Goal: Task Accomplishment & Management: Use online tool/utility

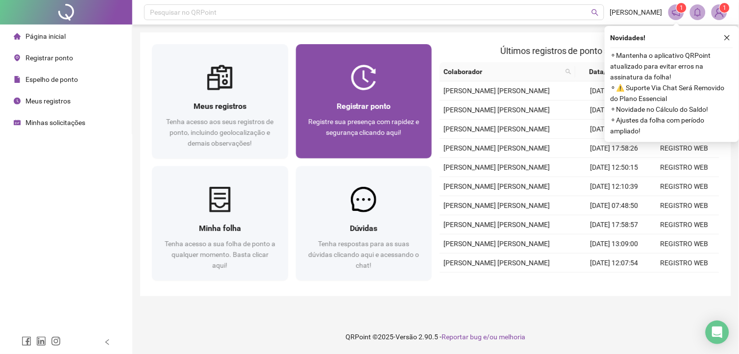
click at [391, 106] on span "Registrar ponto" at bounding box center [363, 105] width 54 height 9
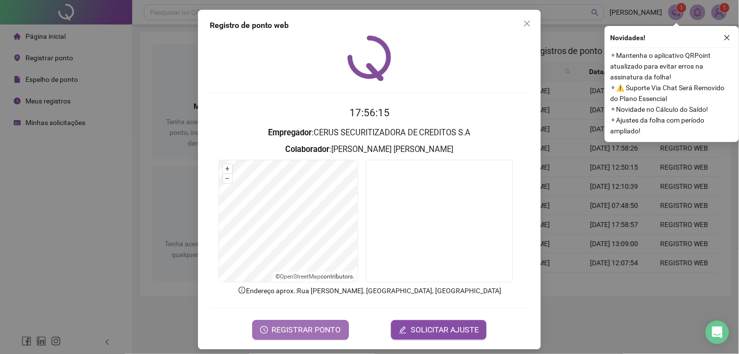
click at [310, 321] on button "REGISTRAR PONTO" at bounding box center [300, 330] width 96 height 20
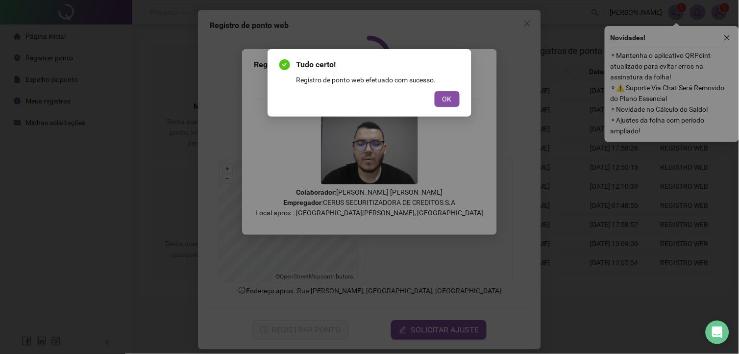
click at [438, 108] on div "Tudo certo! Registro de ponto web efetuado com sucesso. OK" at bounding box center [369, 83] width 204 height 68
click at [441, 103] on button "OK" at bounding box center [446, 99] width 25 height 16
